Goal: Transaction & Acquisition: Subscribe to service/newsletter

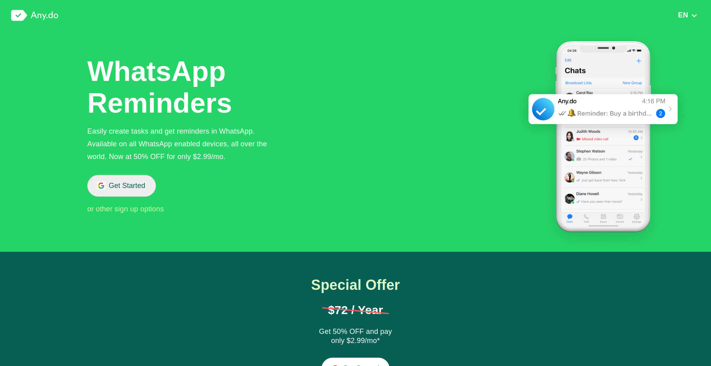
click at [132, 184] on button "Get Started" at bounding box center [121, 186] width 69 height 22
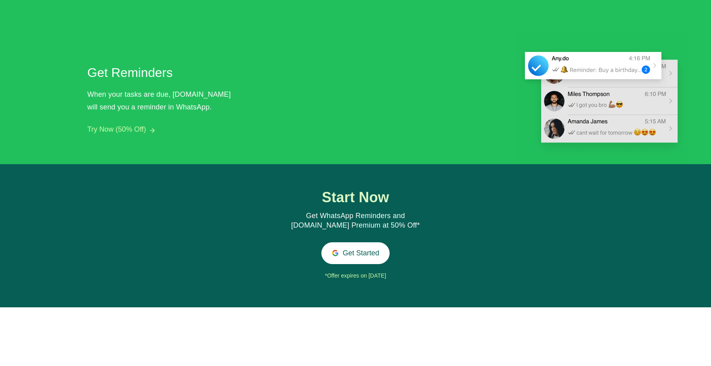
scroll to position [738, 0]
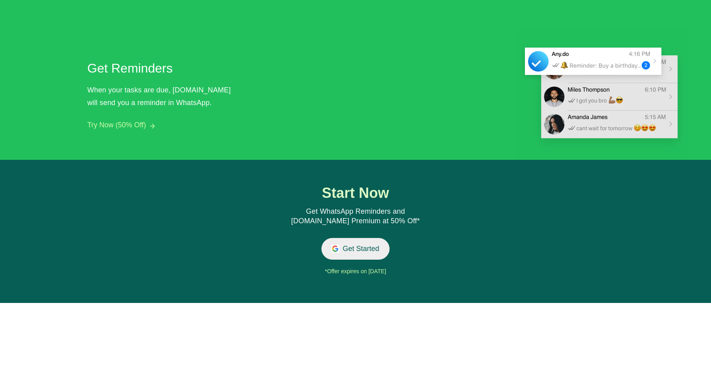
click at [366, 248] on button "Get Started" at bounding box center [355, 249] width 69 height 22
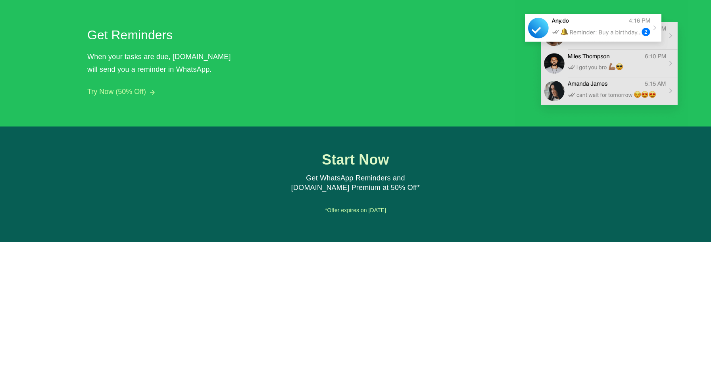
scroll to position [881, 0]
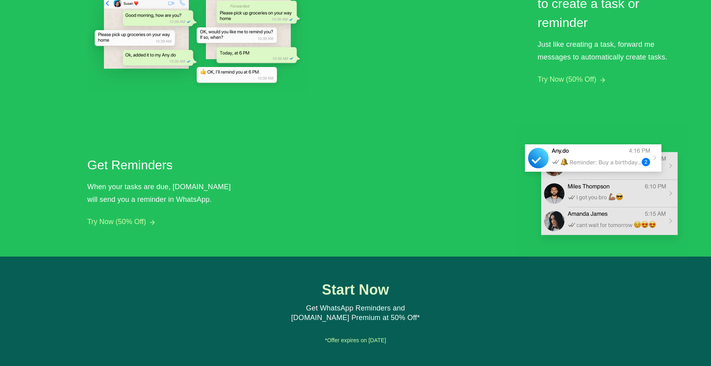
scroll to position [881, 0]
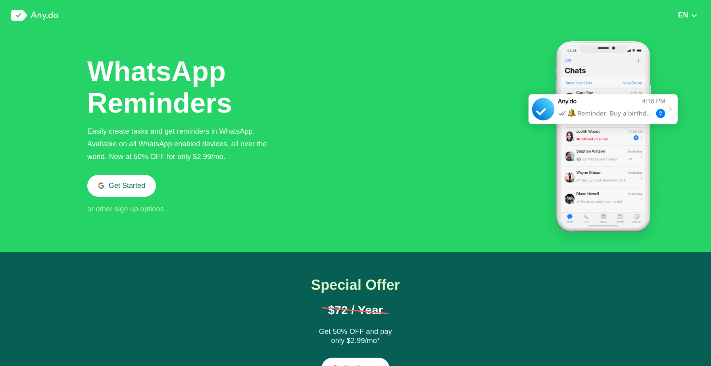
scroll to position [881, 0]
